Goal: Communication & Community: Answer question/provide support

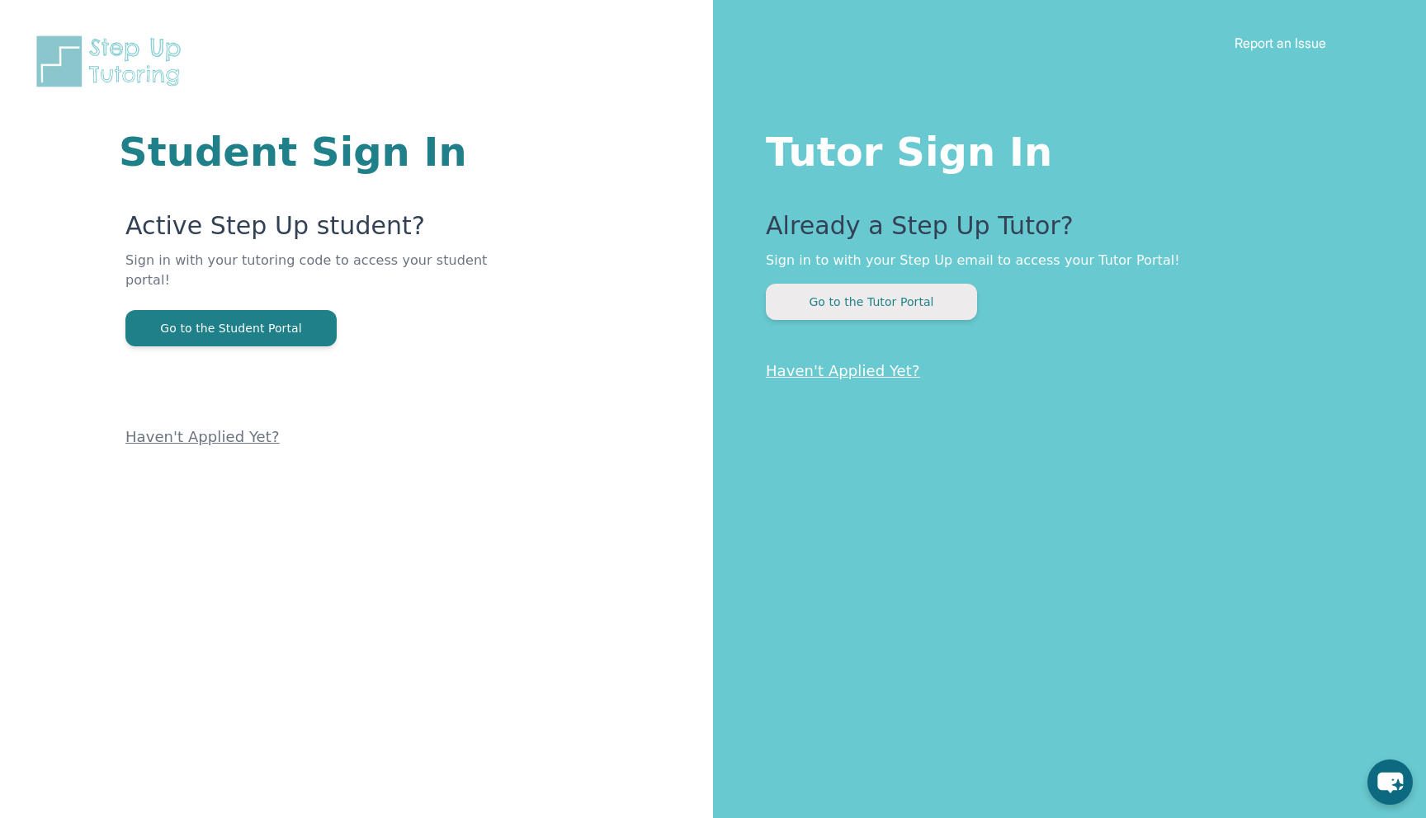
click at [928, 287] on button "Go to the Tutor Portal" at bounding box center [871, 302] width 211 height 36
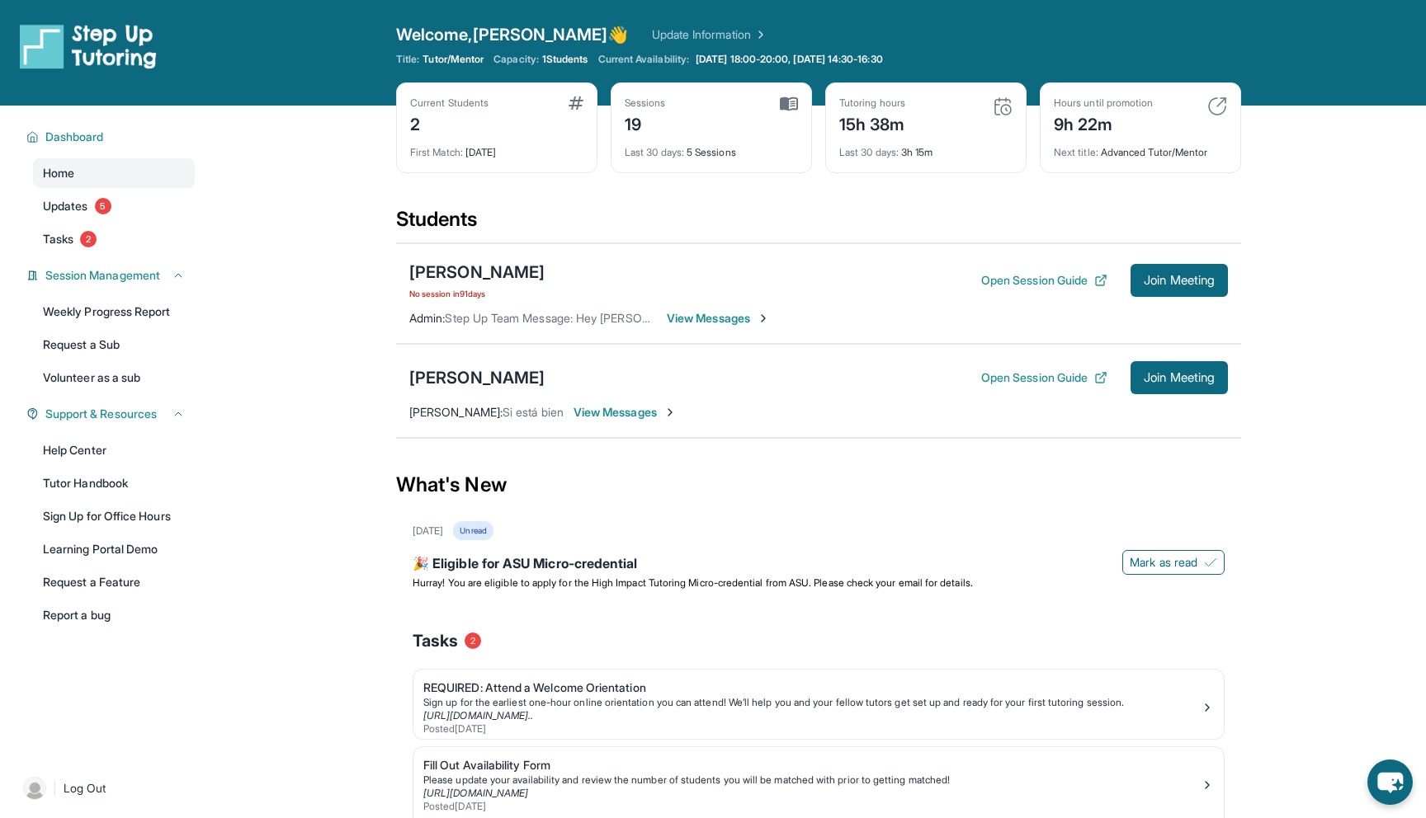
click at [601, 408] on span "View Messages" at bounding box center [624, 412] width 103 height 17
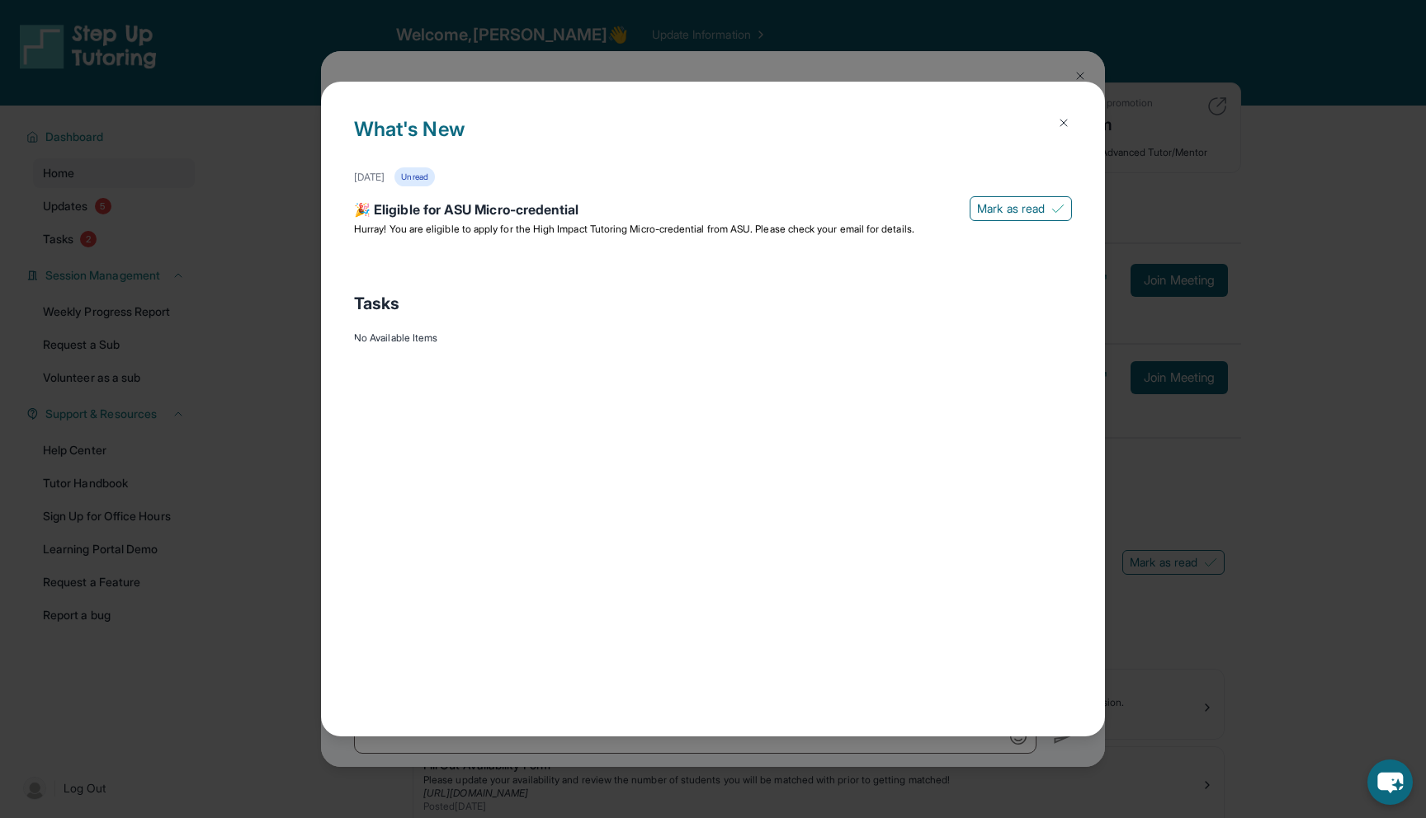
scroll to position [18576, 0]
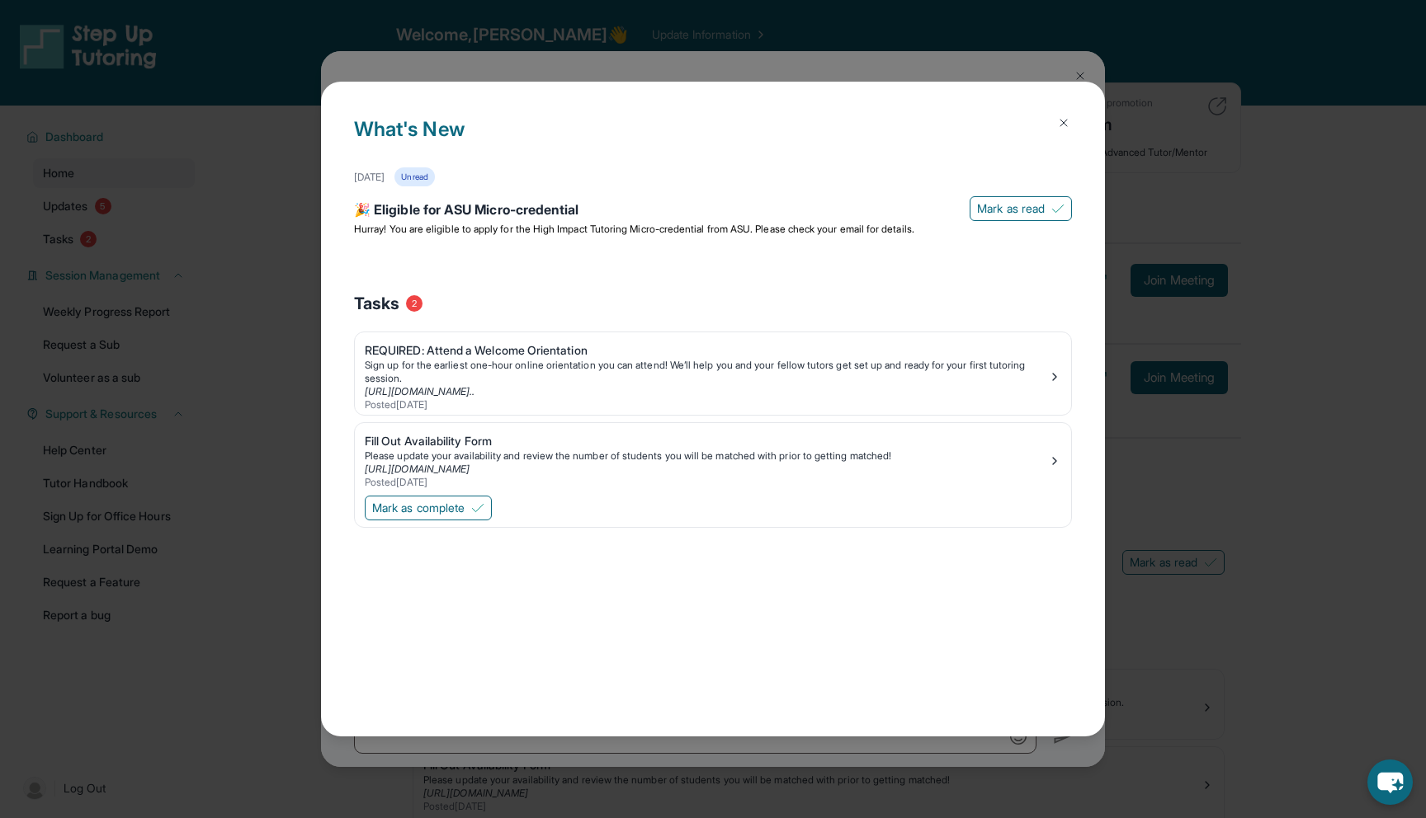
click at [1068, 122] on img at bounding box center [1063, 122] width 13 height 13
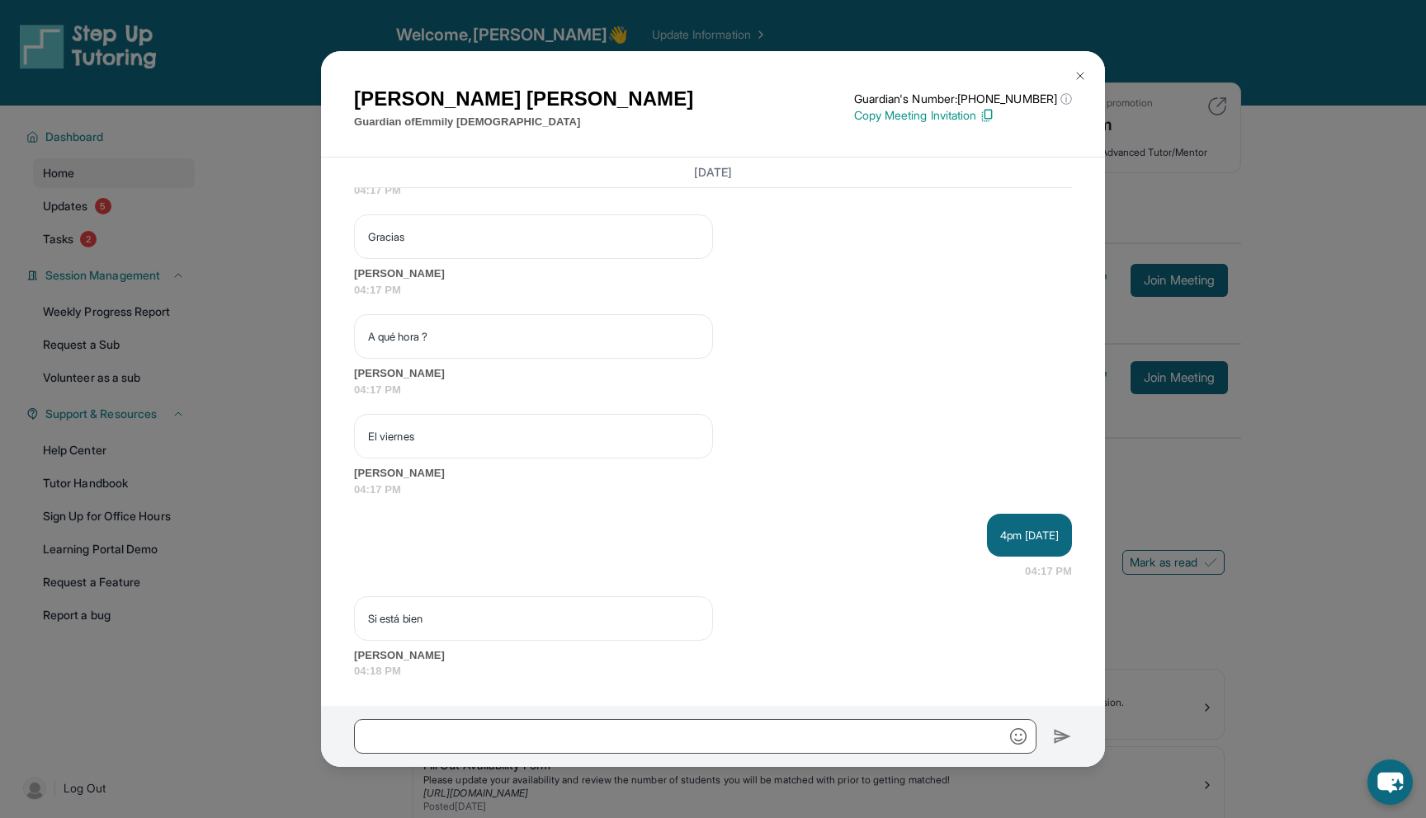
scroll to position [18213, 0]
drag, startPoint x: 525, startPoint y: 501, endPoint x: 337, endPoint y: 501, distance: 188.1
click at [337, 501] on div "[DATE] <p>**Nuevo Chat de Tutoría de Step Up**: ¡Hola [PERSON_NAME]! Este es el…" at bounding box center [713, 432] width 784 height 549
copy p "Ok Emmily no me había dicho"
click at [651, 467] on div "[DATE] Hello, Emmily is now online. [PERSON_NAME] 04:01 PM As I said last week,…" at bounding box center [713, 276] width 718 height 807
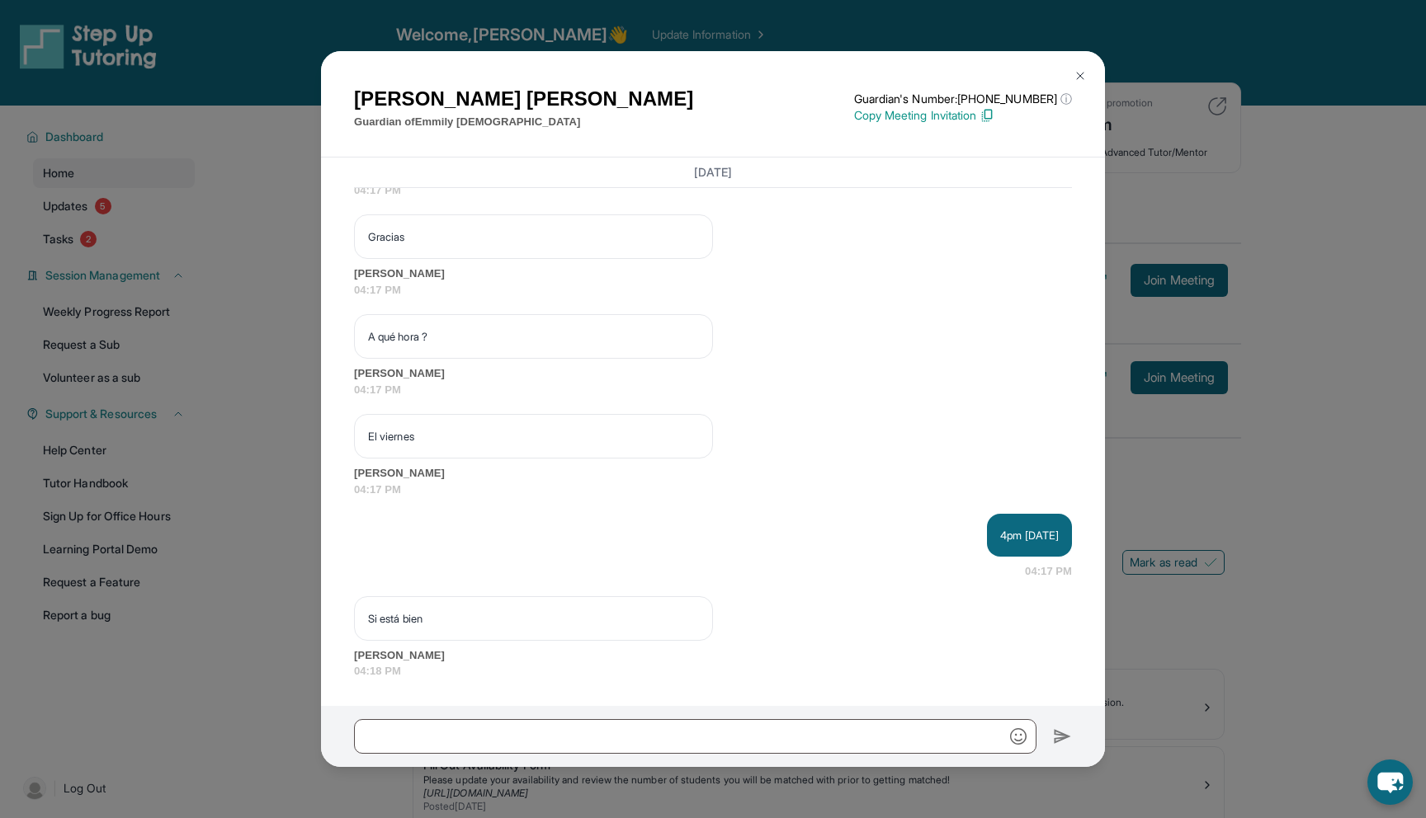
click at [640, 99] on div "As I said last week, I can do Fridays. We can discuss about another class in th…" at bounding box center [713, 58] width 718 height 83
